Goal: Find specific page/section: Find specific page/section

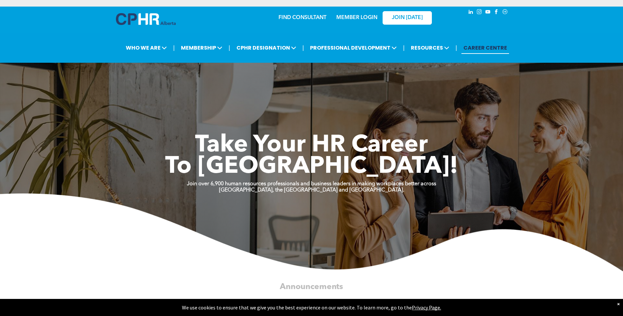
click at [368, 18] on link "MEMBER LOGIN" at bounding box center [356, 17] width 41 height 5
click at [351, 19] on link "MEMBER LOGIN" at bounding box center [356, 17] width 41 height 5
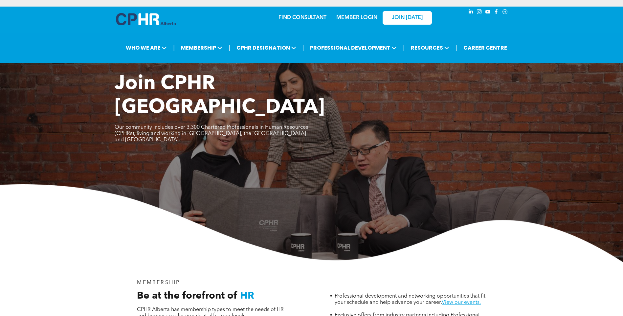
click at [354, 14] on div "MEMBER LOGIN" at bounding box center [356, 16] width 43 height 12
click at [355, 17] on link "MEMBER LOGIN" at bounding box center [356, 17] width 41 height 5
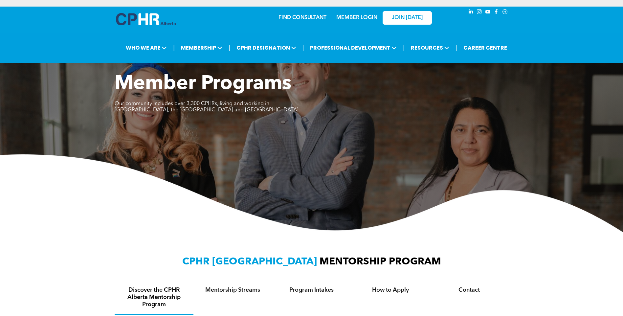
click at [360, 20] on link "MEMBER LOGIN" at bounding box center [356, 17] width 41 height 5
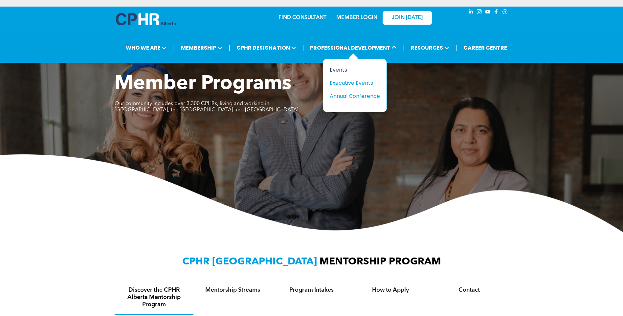
click at [341, 68] on div "Events" at bounding box center [352, 70] width 45 height 8
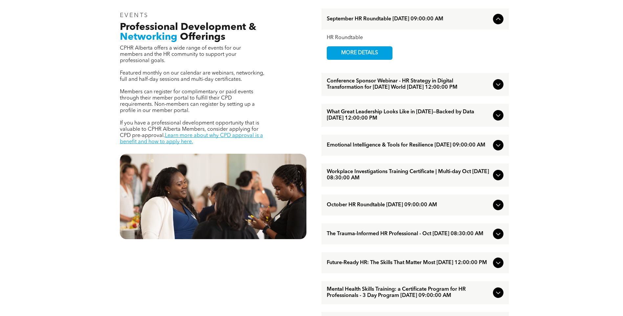
scroll to position [263, 0]
